Goal: Transaction & Acquisition: Purchase product/service

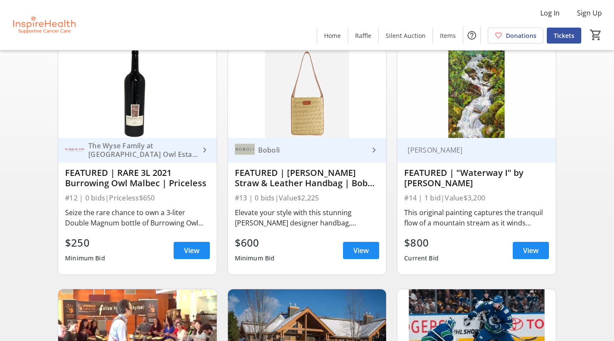
scroll to position [77, 0]
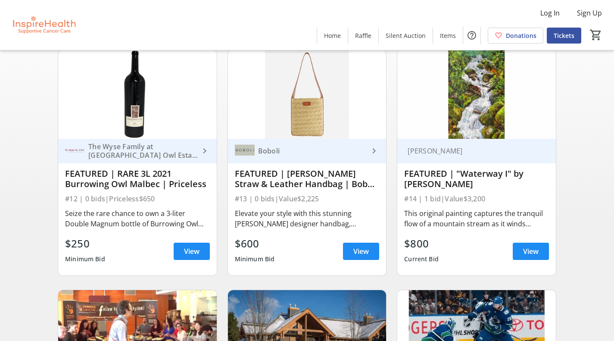
click at [317, 115] on img at bounding box center [307, 94] width 159 height 89
click at [331, 114] on img at bounding box center [307, 94] width 159 height 89
click at [366, 256] on span "View" at bounding box center [361, 251] width 16 height 10
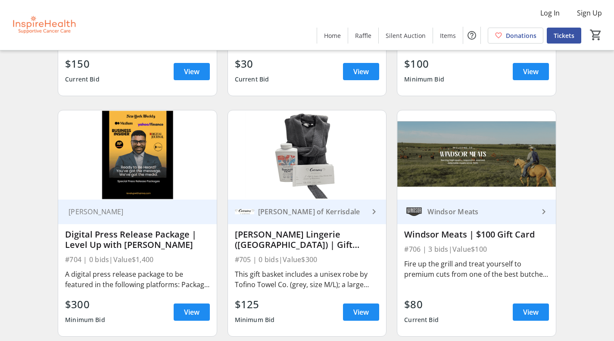
scroll to position [6498, 0]
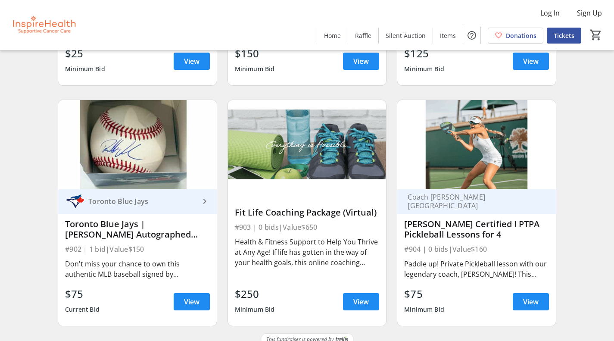
scroll to position [9653, 0]
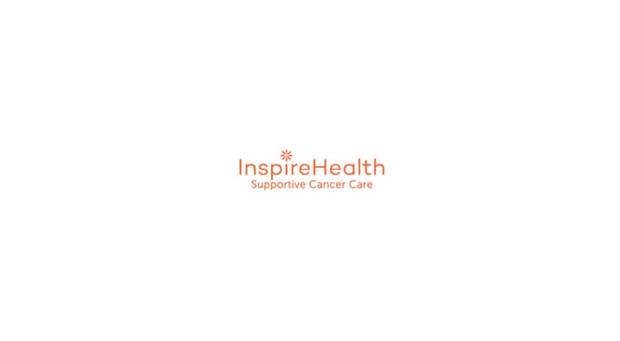
click at [379, 180] on img at bounding box center [310, 170] width 178 height 341
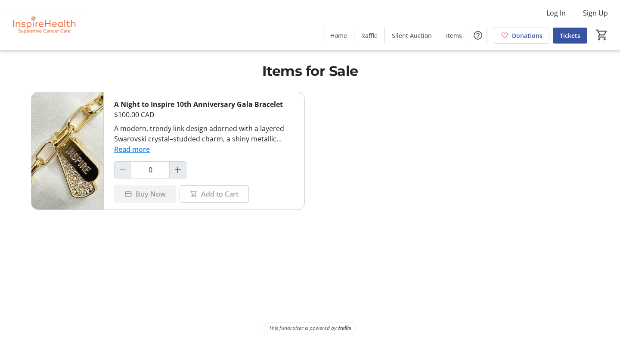
click at [147, 148] on button "Read more" at bounding box center [132, 149] width 36 height 10
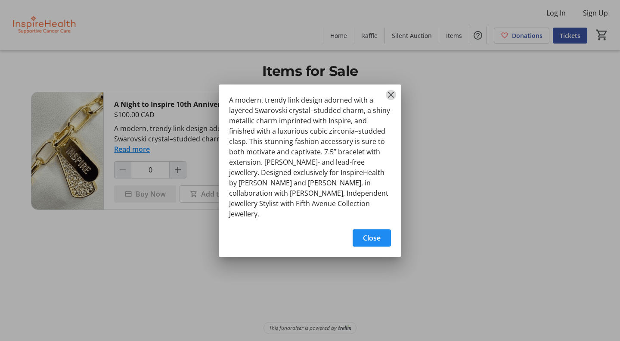
click at [396, 100] on mat-icon "Close" at bounding box center [391, 95] width 10 height 10
